Goal: Find specific page/section

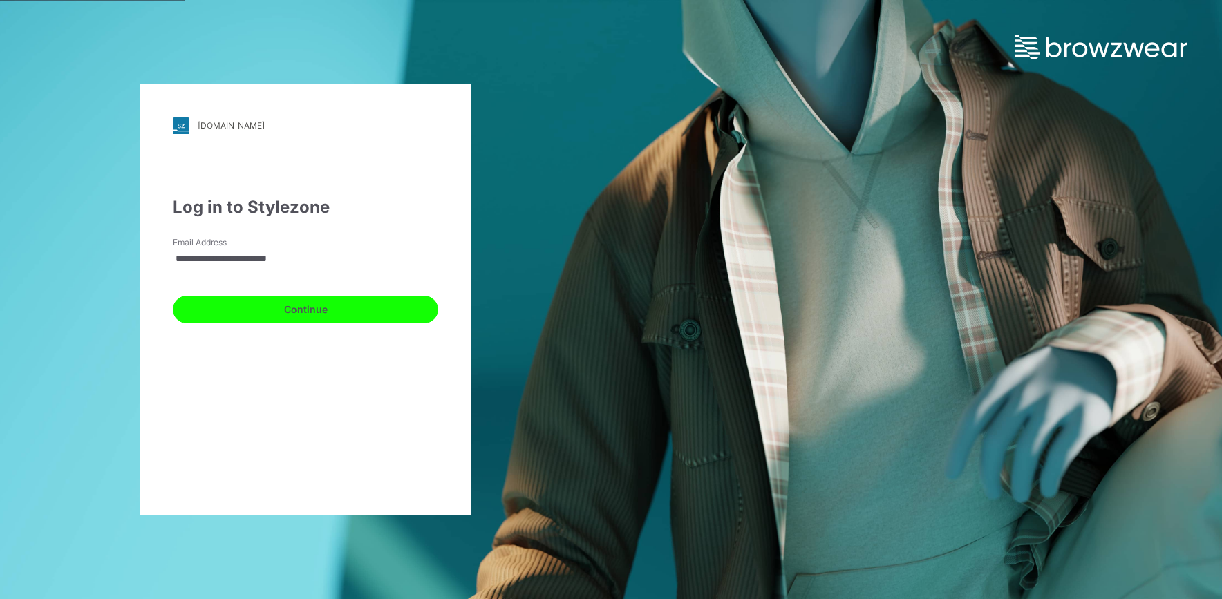
click at [321, 317] on button "Continue" at bounding box center [305, 310] width 265 height 28
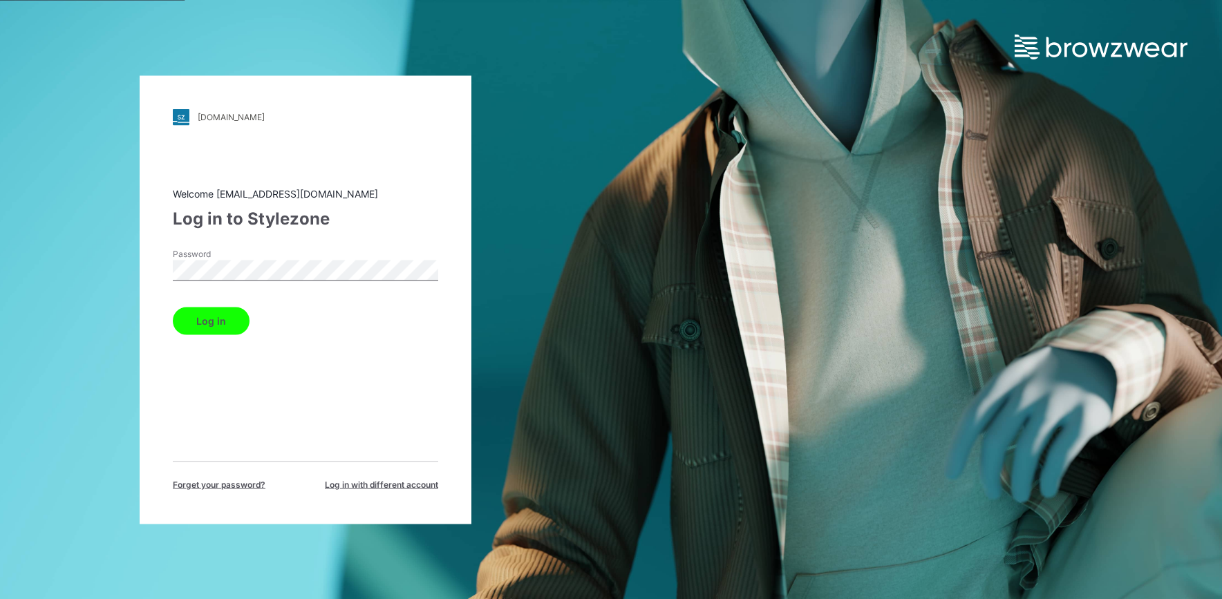
click at [217, 315] on button "Log in" at bounding box center [211, 321] width 77 height 28
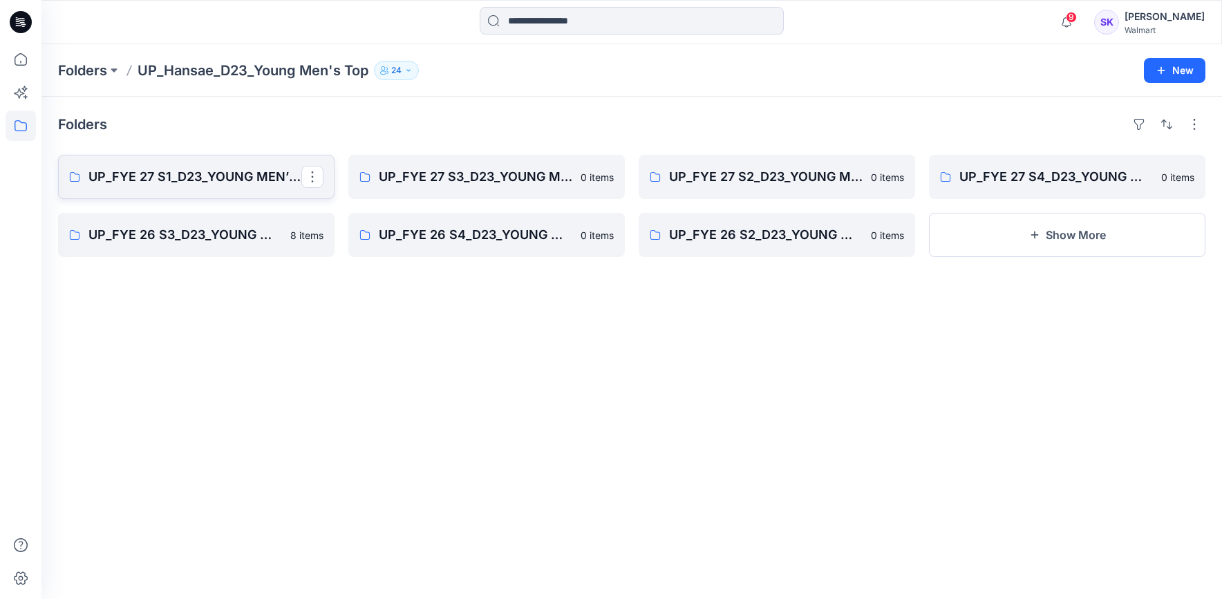
click at [194, 180] on p "UP_FYE 27 S1_D23_YOUNG MEN’S TOP HANSAE" at bounding box center [194, 176] width 213 height 19
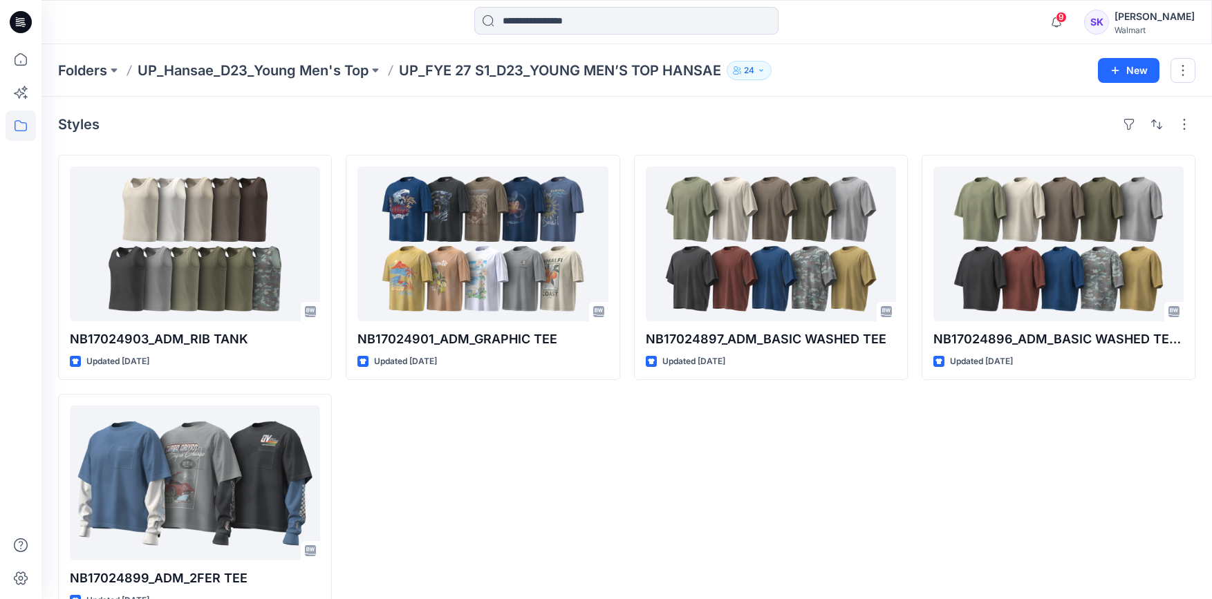
click at [15, 383] on div at bounding box center [21, 321] width 30 height 555
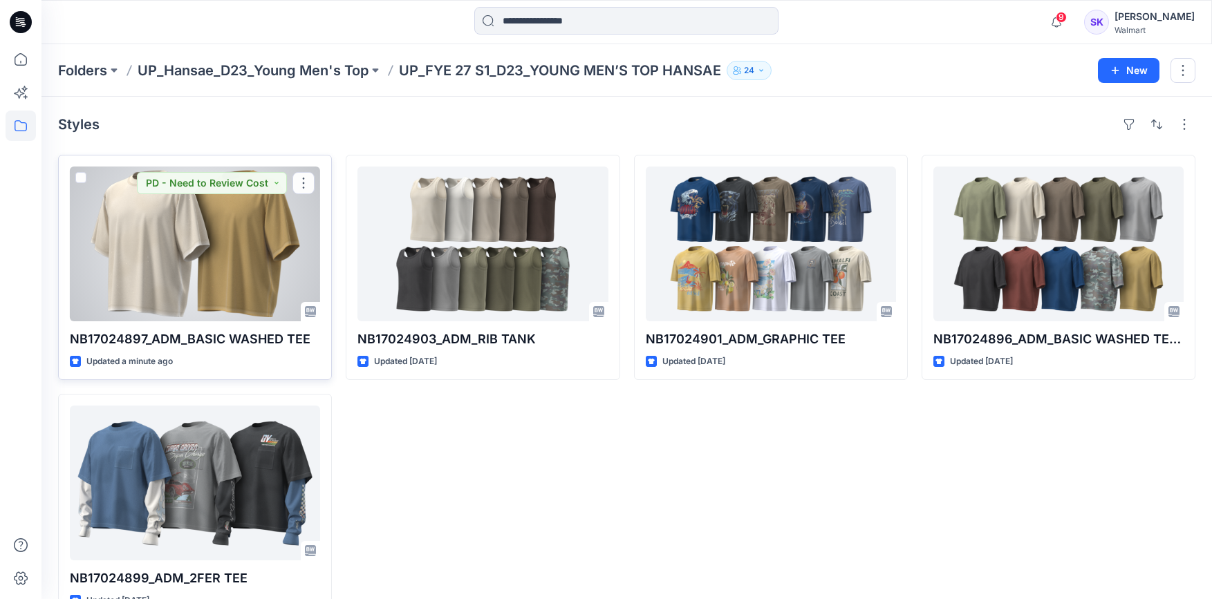
click at [261, 253] on div at bounding box center [195, 244] width 250 height 155
